Goal: Transaction & Acquisition: Obtain resource

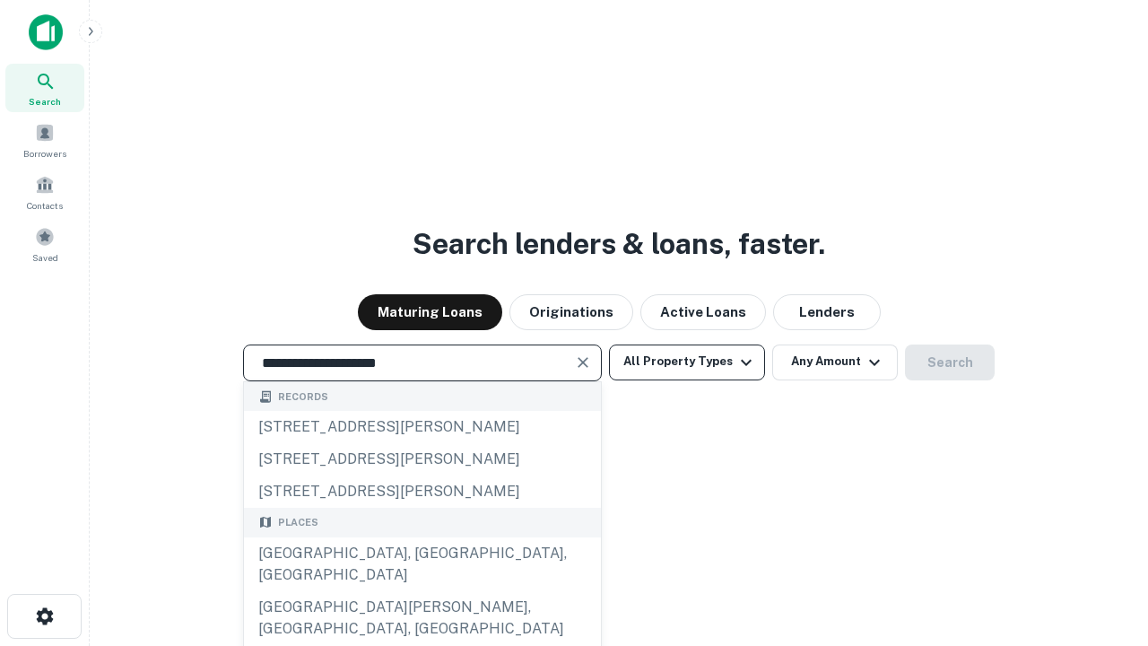
type input "**********"
click at [687, 362] on button "All Property Types" at bounding box center [687, 362] width 156 height 36
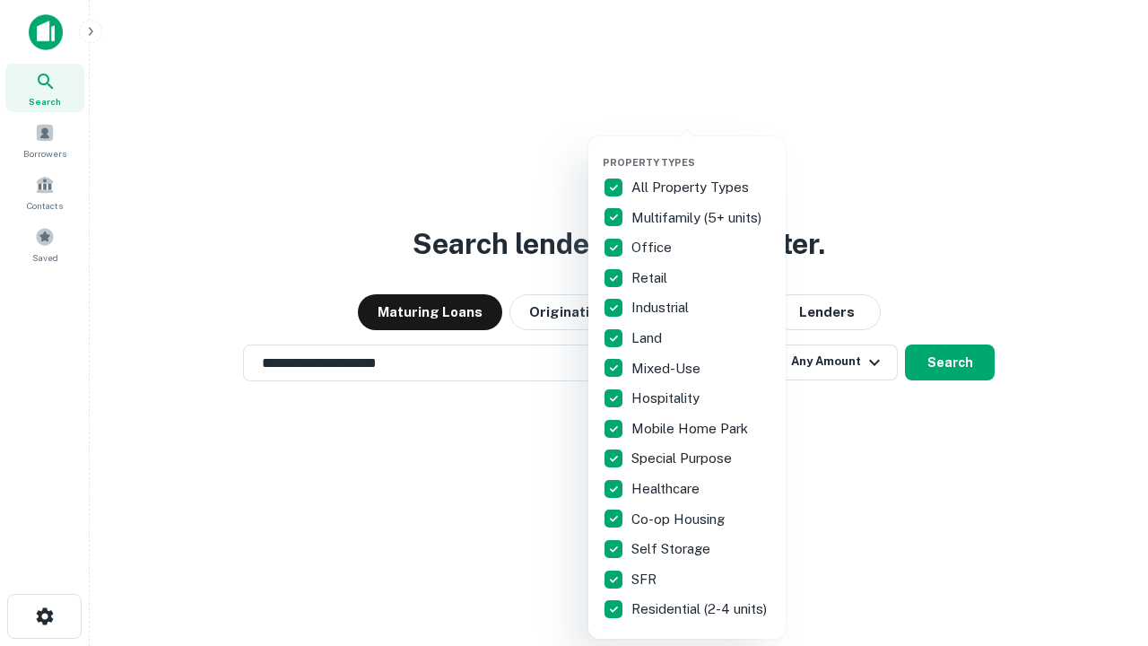
click at [702, 151] on button "button" at bounding box center [701, 151] width 197 height 1
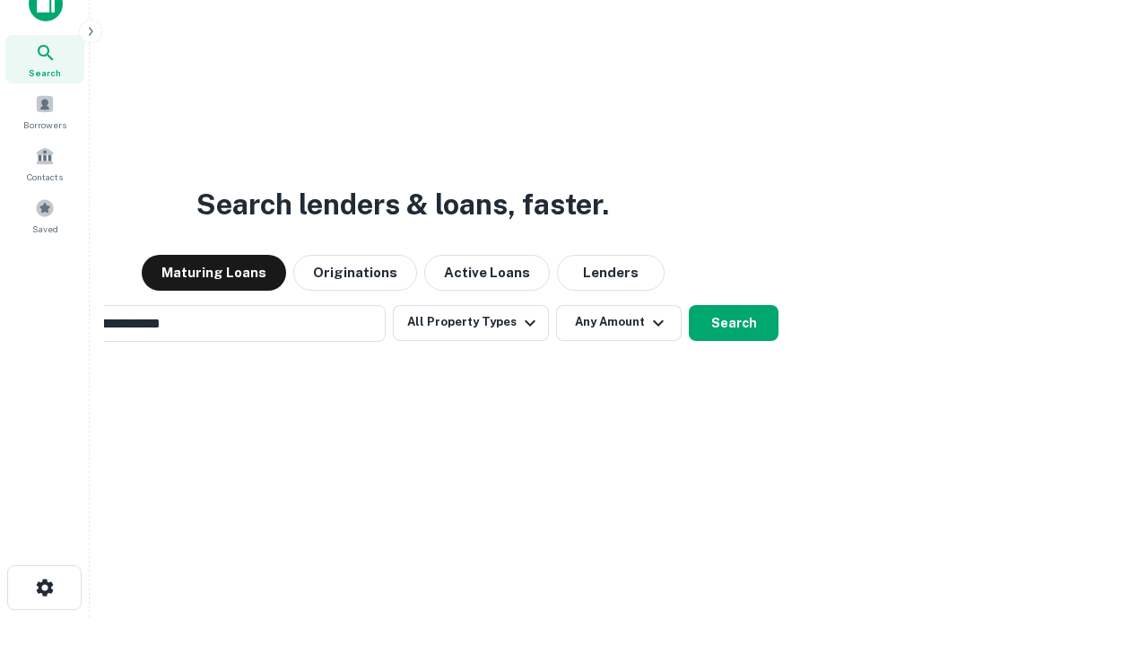
scroll to position [129, 508]
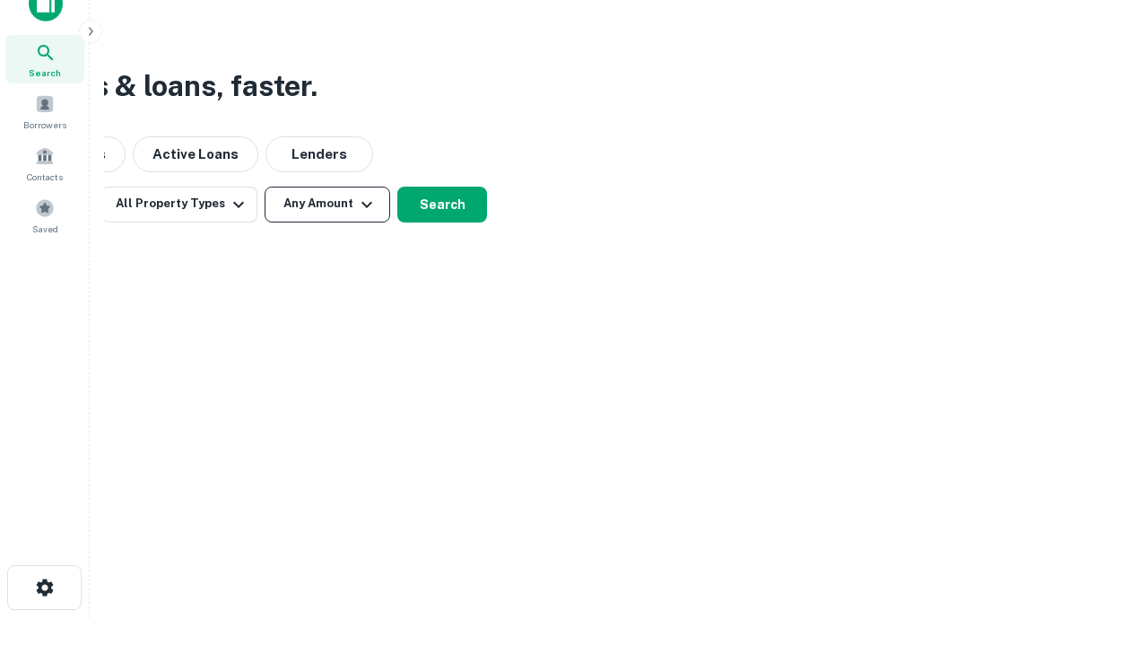
click at [327, 204] on button "Any Amount" at bounding box center [328, 205] width 126 height 36
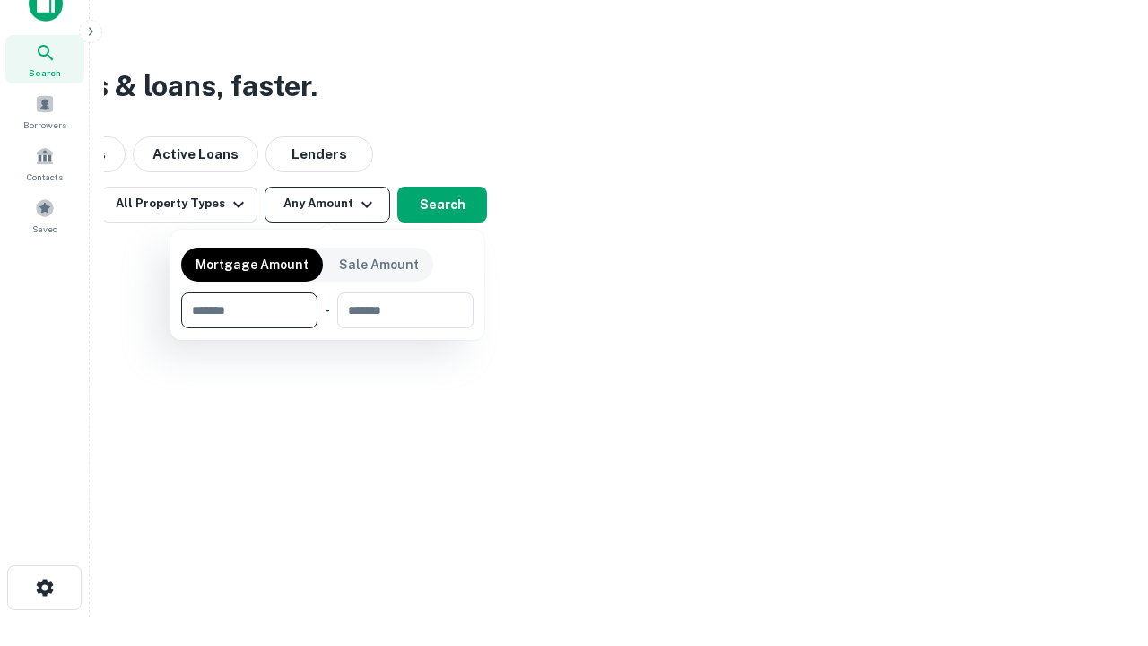
type input "*******"
click at [327, 328] on button "button" at bounding box center [327, 328] width 292 height 1
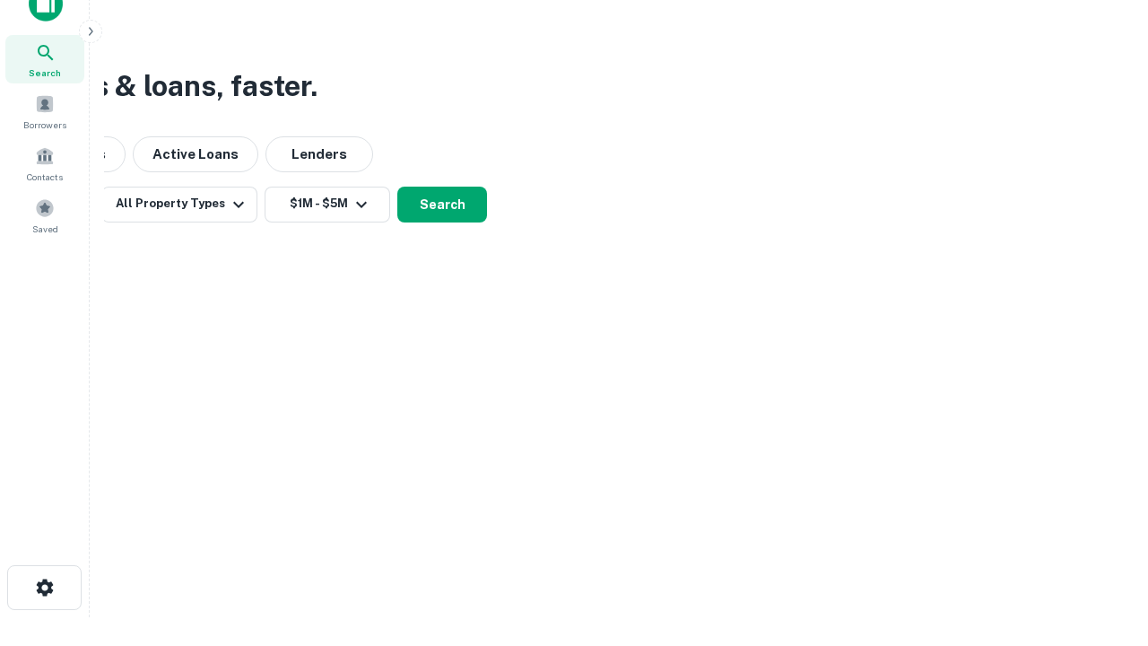
scroll to position [11, 331]
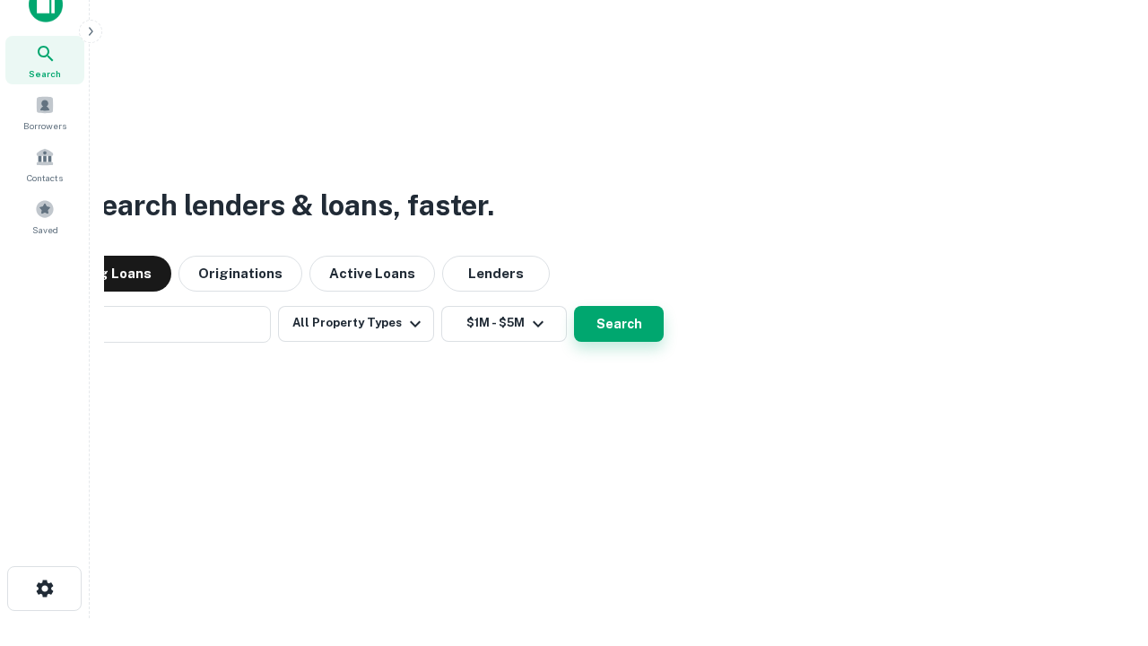
click at [574, 306] on button "Search" at bounding box center [619, 324] width 90 height 36
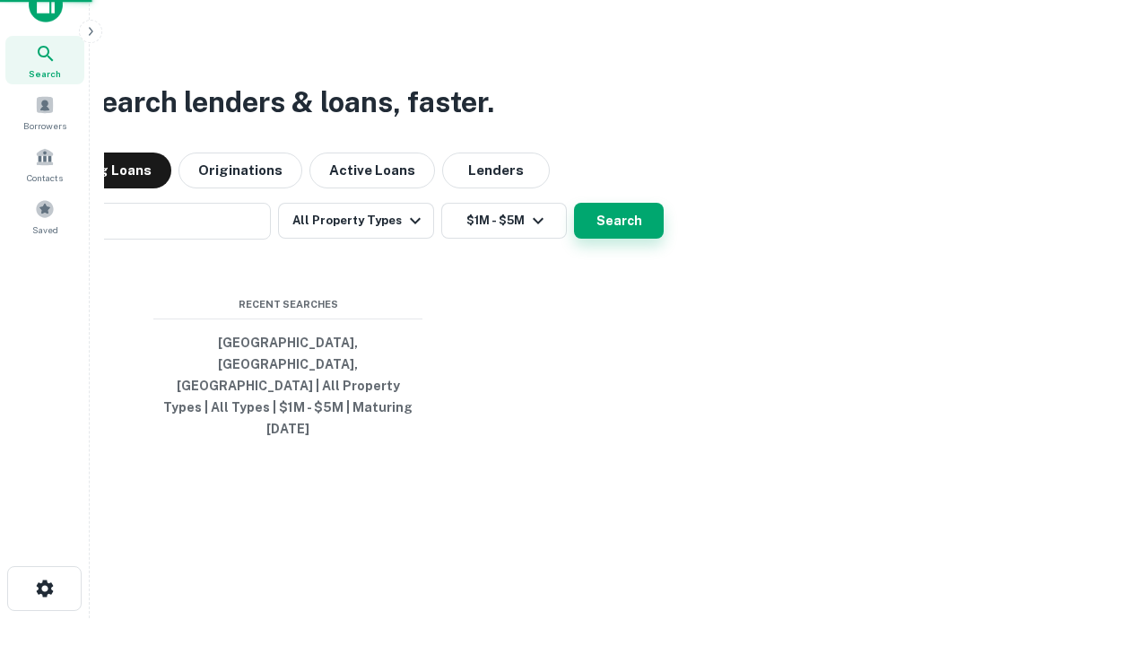
scroll to position [48, 508]
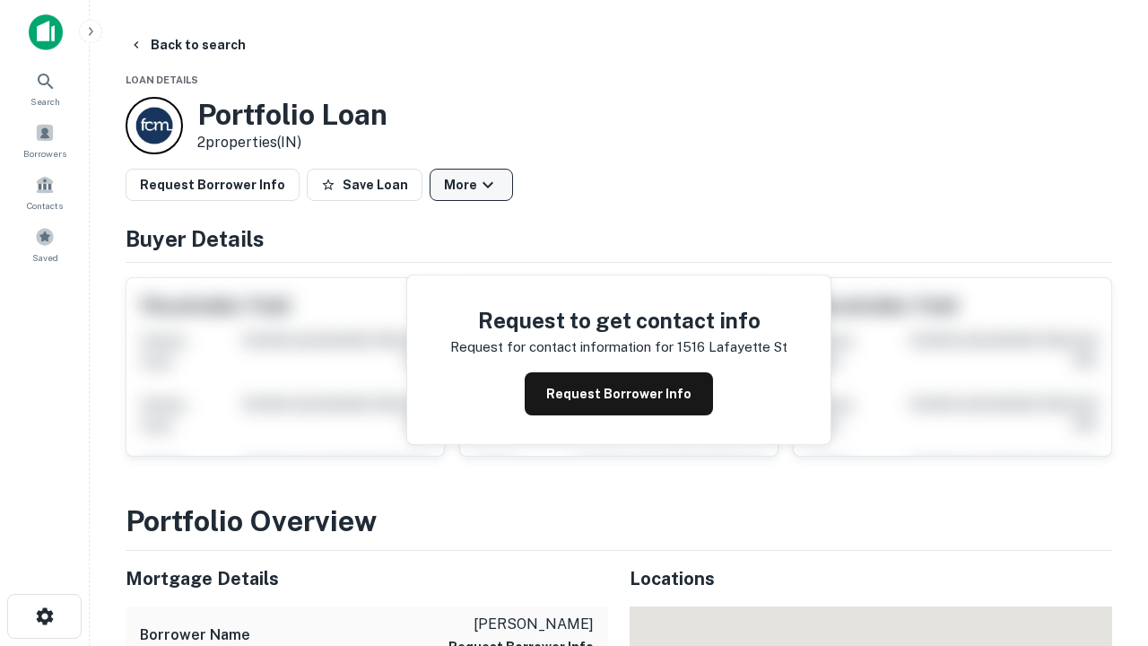
click at [471, 185] on button "More" at bounding box center [471, 185] width 83 height 32
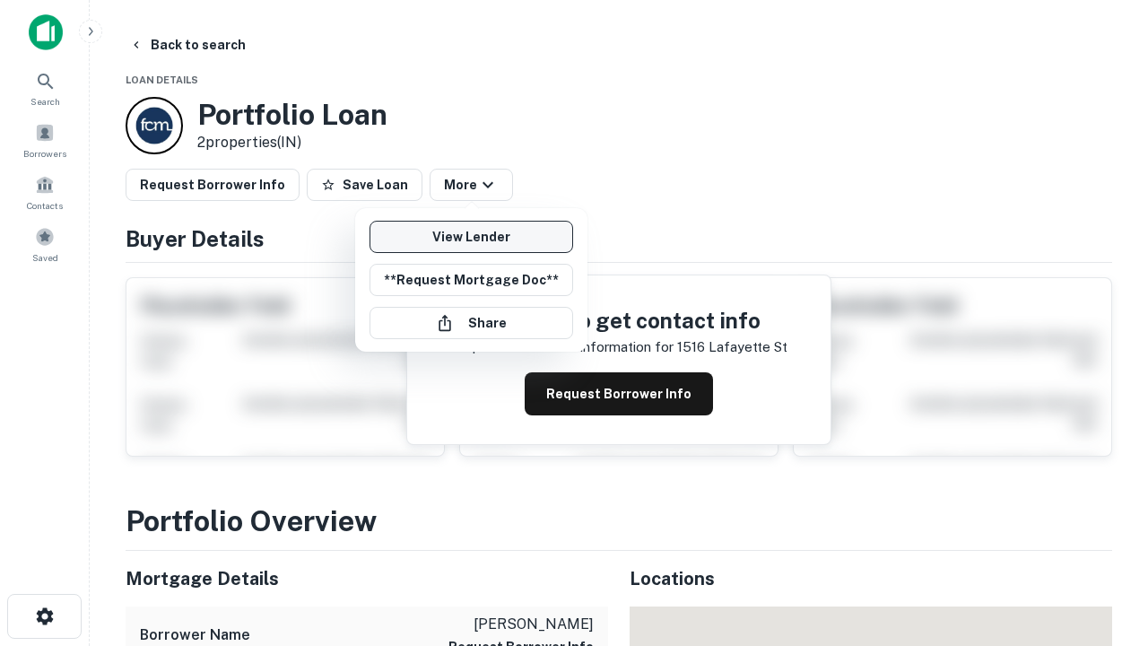
click at [471, 237] on link "View Lender" at bounding box center [472, 237] width 204 height 32
